Goal: Task Accomplishment & Management: Manage account settings

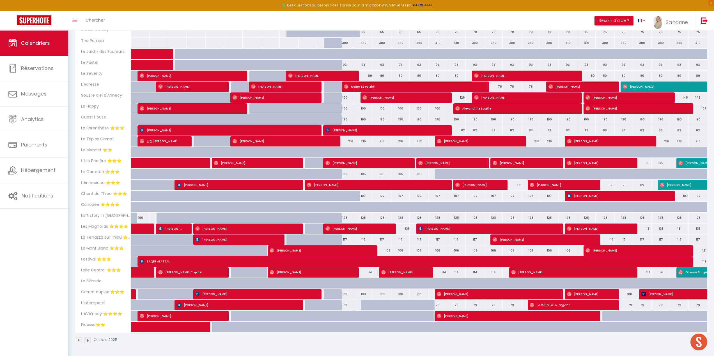
scroll to position [145, 0]
click at [60, 67] on link "Réservations" at bounding box center [34, 68] width 68 height 25
select select "not_cancelled"
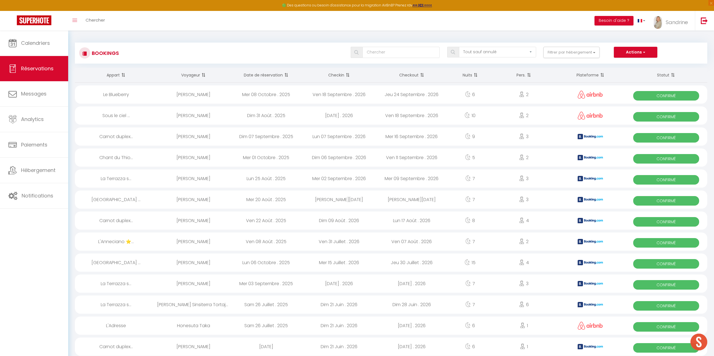
click at [275, 75] on th "Date de réservation" at bounding box center [266, 75] width 73 height 15
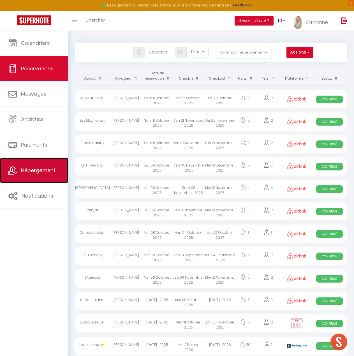
click at [35, 178] on link "Hébergement" at bounding box center [34, 170] width 68 height 25
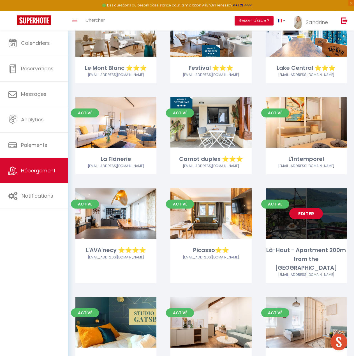
scroll to position [645, 0]
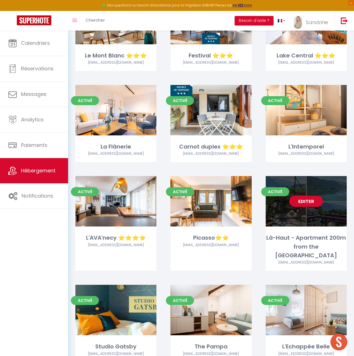
click at [300, 196] on link "Editer" at bounding box center [306, 201] width 34 height 11
select select "3"
select select "2"
select select "1"
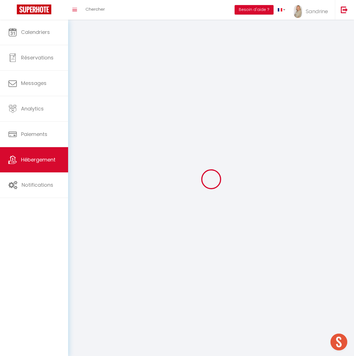
select select
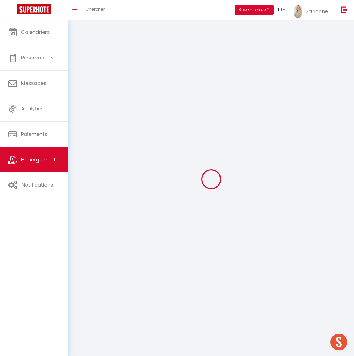
checkbox input "false"
select select
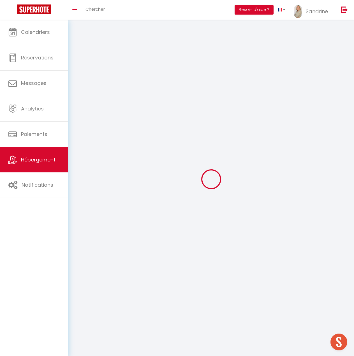
select select
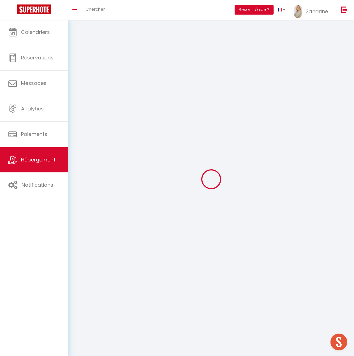
select select
checkbox input "false"
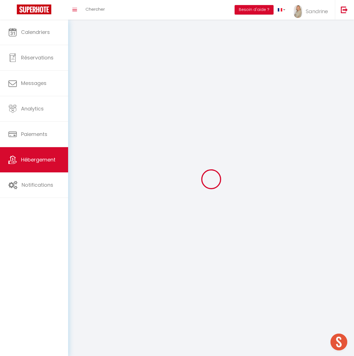
select select
select select "1"
select select
select select "28"
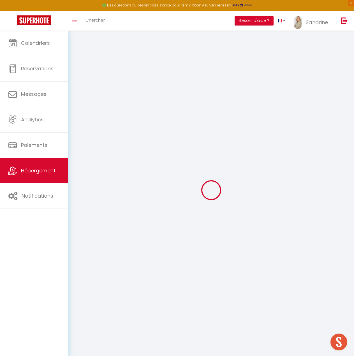
select select
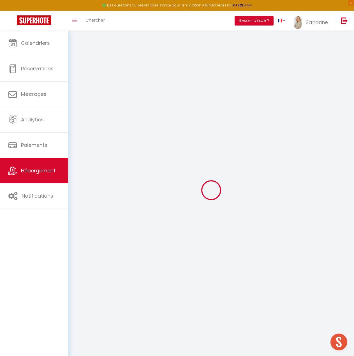
select select
checkbox input "false"
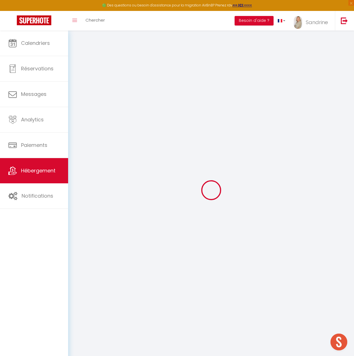
select select
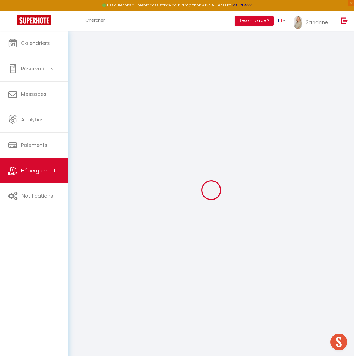
select select
checkbox input "false"
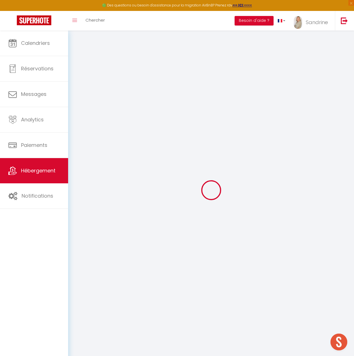
checkbox input "false"
select select
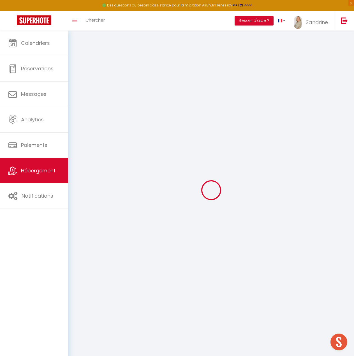
select select
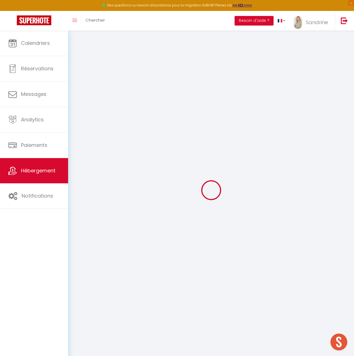
checkbox input "false"
select select
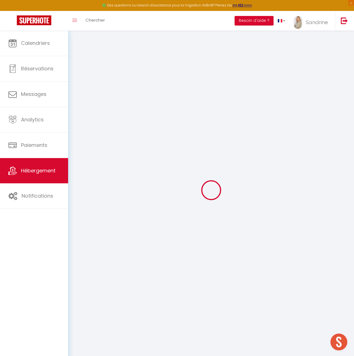
select select
type input "Là-Haut - Apartment 200m from the [GEOGRAPHIC_DATA]"
select select "2"
type input "68"
type input "50.4"
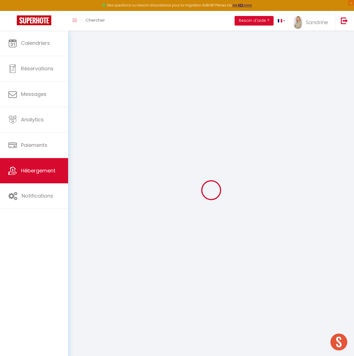
select select
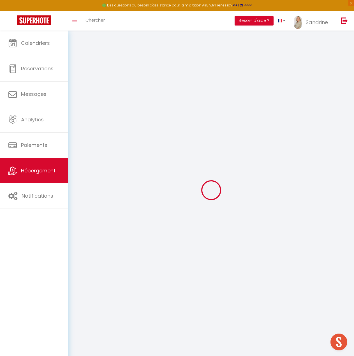
type input "Rue Président [PERSON_NAME]"
type input "74000"
type input "Annecy"
type input "[EMAIL_ADDRESS][DOMAIN_NAME]"
select select
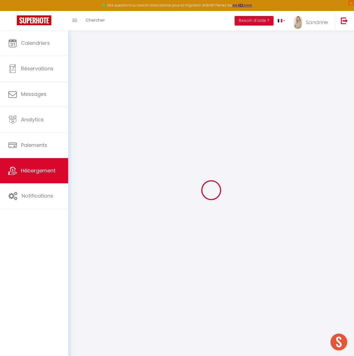
checkbox input "false"
type input "0"
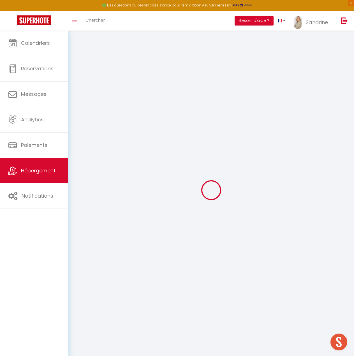
type input "0"
select select "+ 5 %"
select select "+ 13 %"
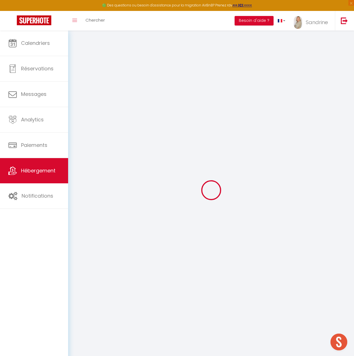
select select "+ 15 %"
select select
checkbox input "false"
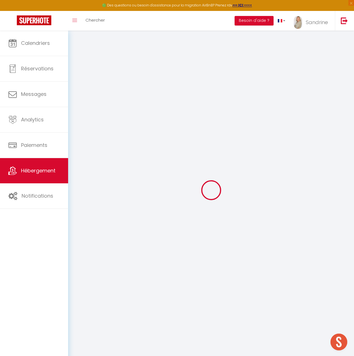
checkbox input "false"
select select
checkbox input "false"
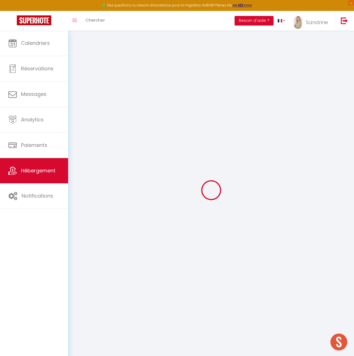
checkbox input "false"
select select "well_reviewed_guests"
select select "EUR"
select select
select select "22779-39017215"
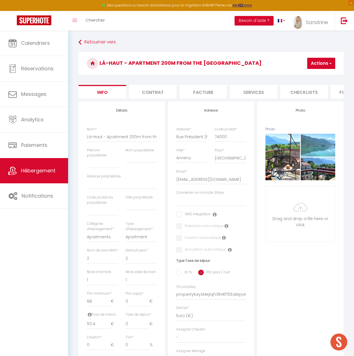
scroll to position [0, 201]
click at [205, 91] on li "Plateformes" at bounding box center [205, 92] width 48 height 14
select select
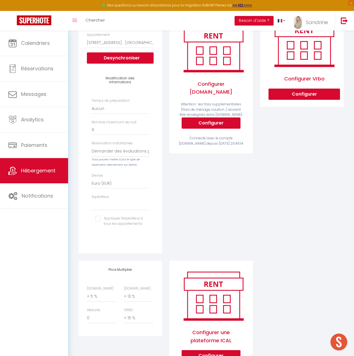
scroll to position [125, 0]
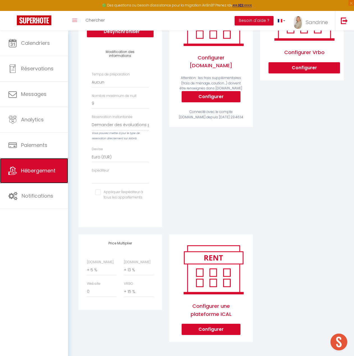
click at [44, 166] on link "Hébergement" at bounding box center [34, 170] width 68 height 25
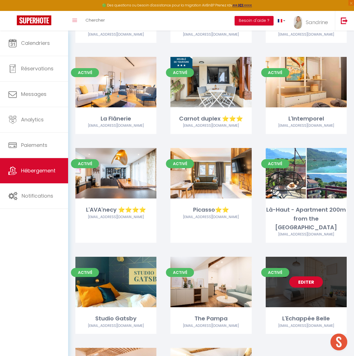
scroll to position [701, 0]
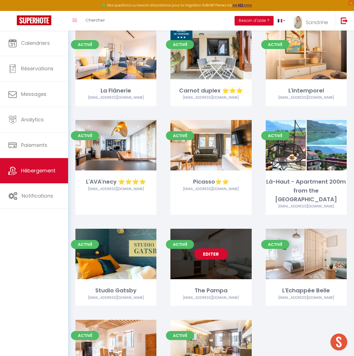
click at [220, 248] on link "Editer" at bounding box center [211, 253] width 34 height 11
select select "3"
select select "2"
select select "1"
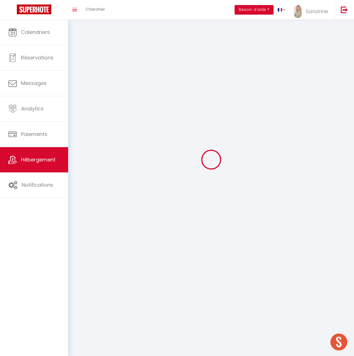
select select
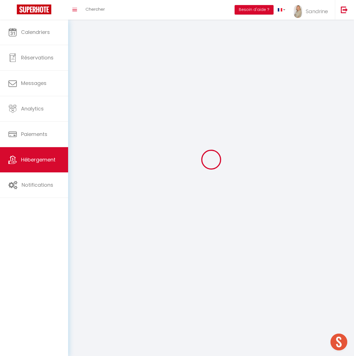
checkbox input "false"
select select
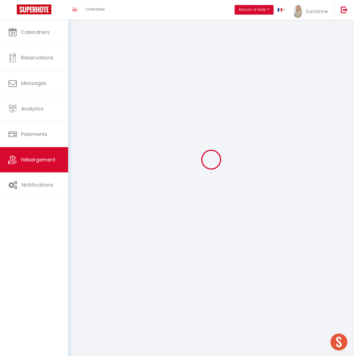
select select
select select "1"
select select
select select "28"
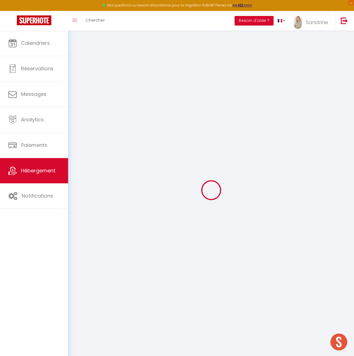
select select
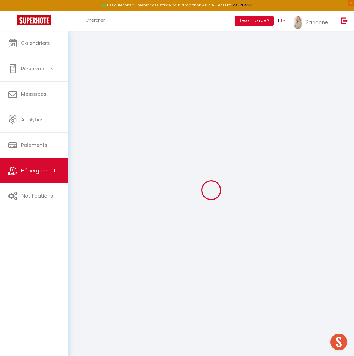
select select
checkbox input "false"
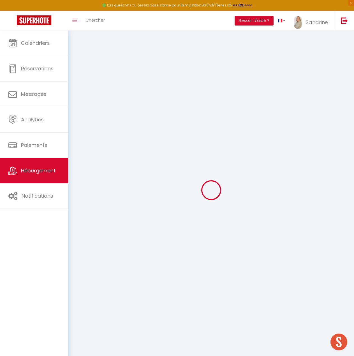
select select
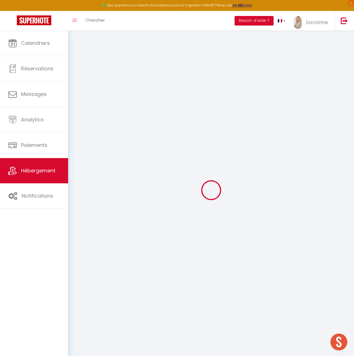
select select
checkbox input "false"
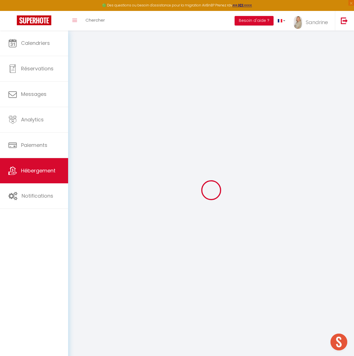
checkbox input "false"
select select
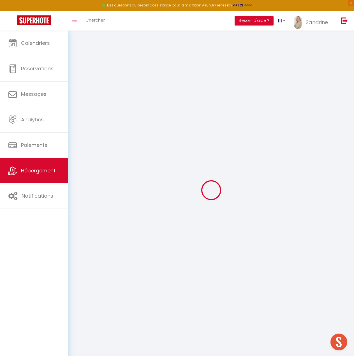
select select
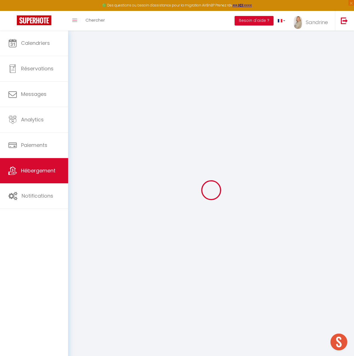
checkbox input "false"
select select
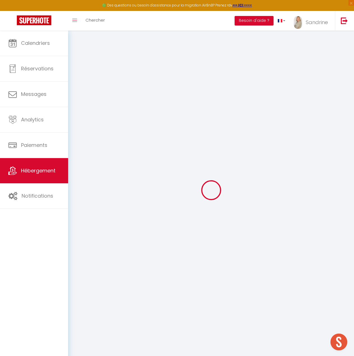
select select
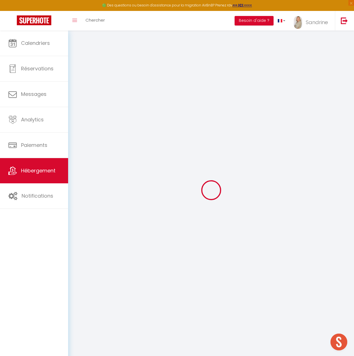
select select
checkbox input "false"
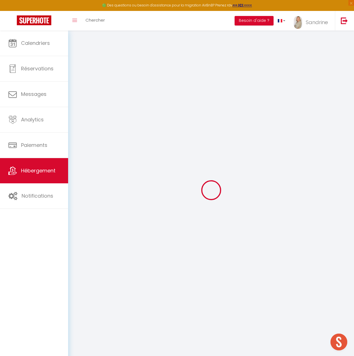
checkbox input "false"
select select
type input "The Pampa"
type input "[PERSON_NAME]"
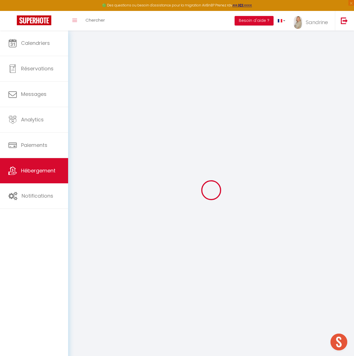
type input "[DATE]"
type input "[STREET_ADDRESS]"
type input "74000"
type input "annecy"
select select "2"
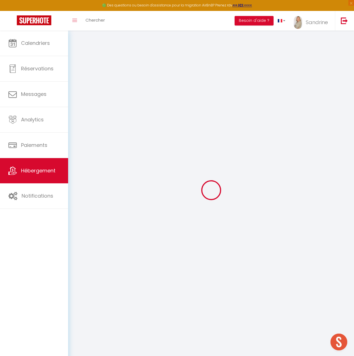
type input "380"
type input "60"
type input "5"
type input "4"
type input "500"
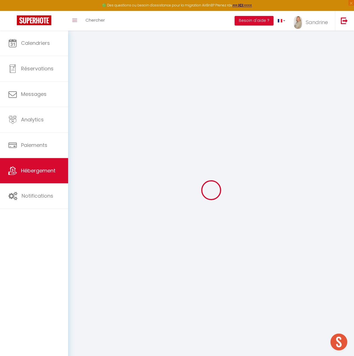
select select
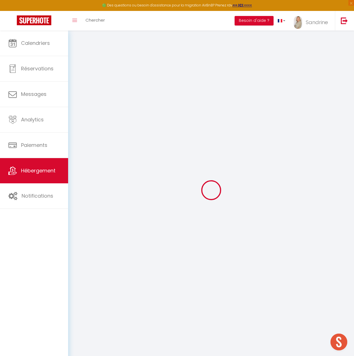
type input "Rue Sommeiller"
type input "74000"
type input "Annecy"
type input "[EMAIL_ADDRESS][DOMAIN_NAME]"
select select
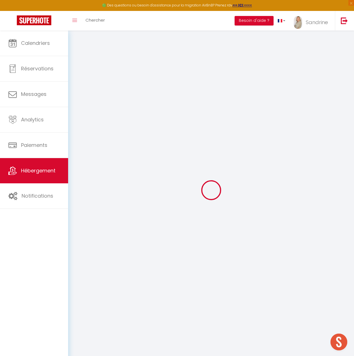
checkbox input "false"
radio input "true"
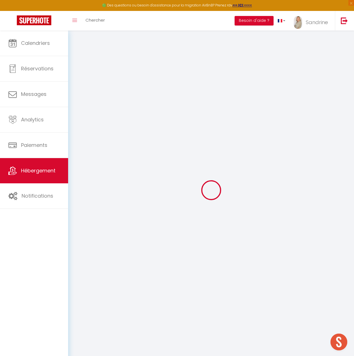
type input "0"
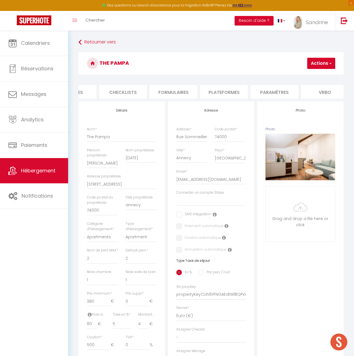
scroll to position [0, 140]
click at [105, 89] on li "Services" at bounding box center [114, 92] width 48 height 14
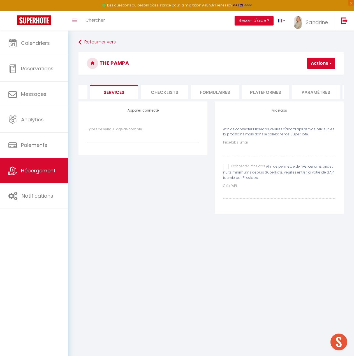
click at [227, 169] on input "Connecter Pricelabs" at bounding box center [244, 167] width 42 height 6
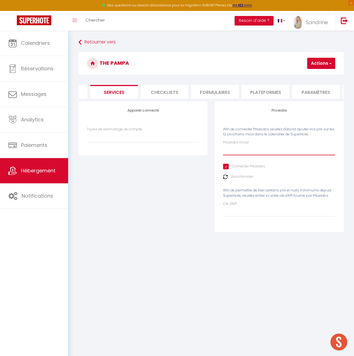
click at [242, 155] on input "Pricelabs Email" at bounding box center [279, 150] width 112 height 10
click at [319, 62] on button "Actions" at bounding box center [321, 63] width 28 height 11
click at [313, 74] on link "Enregistrer" at bounding box center [313, 75] width 44 height 7
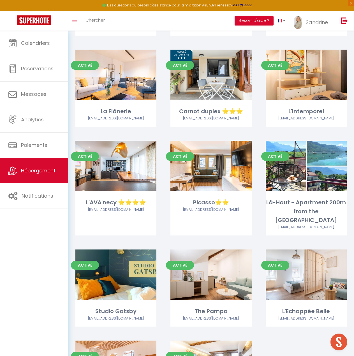
scroll to position [668, 0]
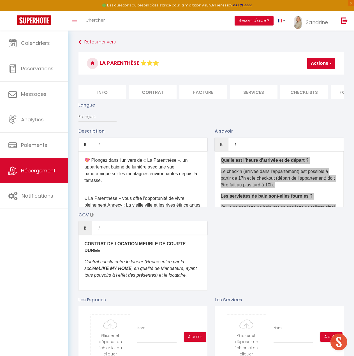
scroll to position [90, 0]
